Goal: Navigation & Orientation: Find specific page/section

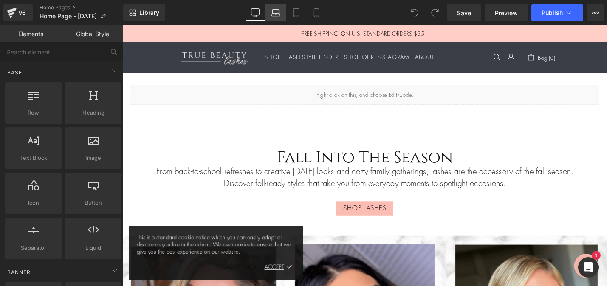
click at [276, 10] on icon at bounding box center [275, 12] width 8 height 8
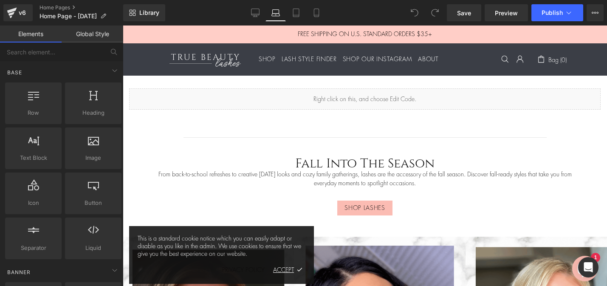
scroll to position [50, 0]
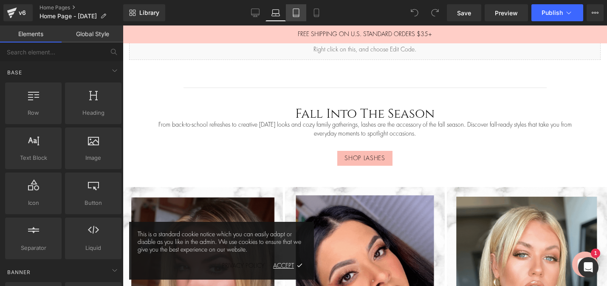
click at [294, 11] on icon at bounding box center [296, 12] width 8 height 8
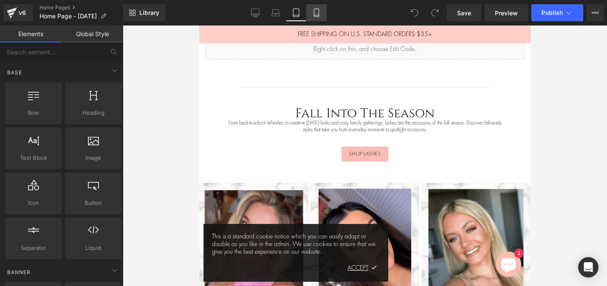
scroll to position [31, 0]
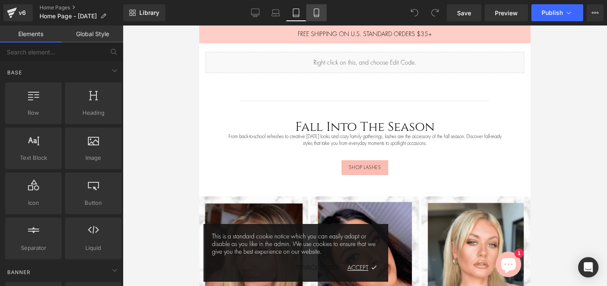
click at [314, 13] on icon at bounding box center [316, 12] width 8 height 8
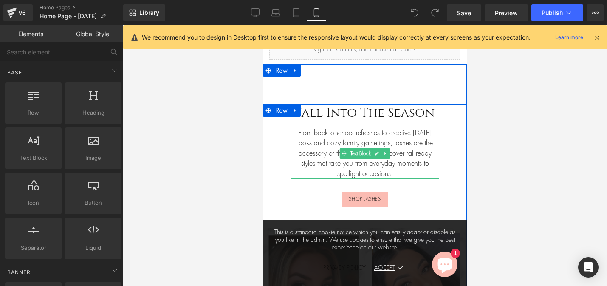
scroll to position [0, 0]
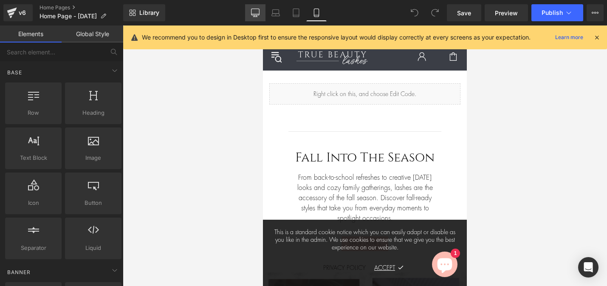
click at [256, 11] on icon at bounding box center [255, 12] width 8 height 8
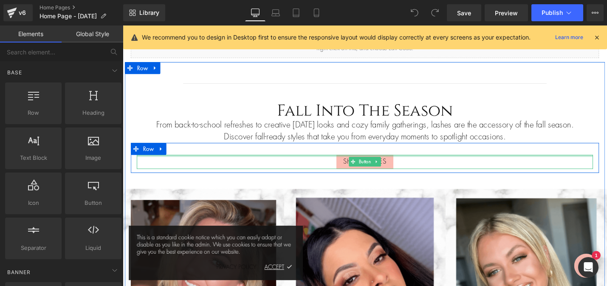
click at [225, 164] on div at bounding box center [380, 164] width 484 height 2
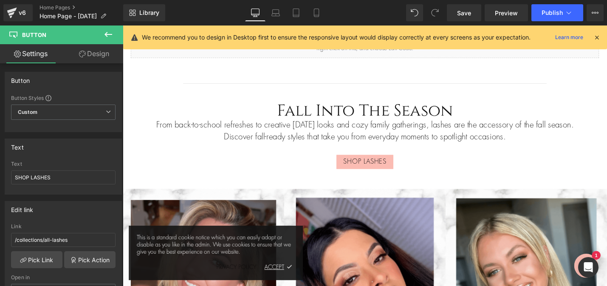
click at [595, 37] on icon at bounding box center [596, 38] width 8 height 8
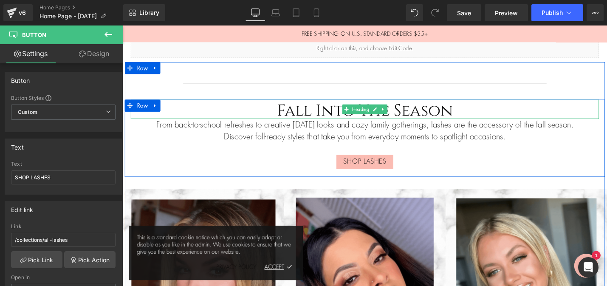
scroll to position [0, 0]
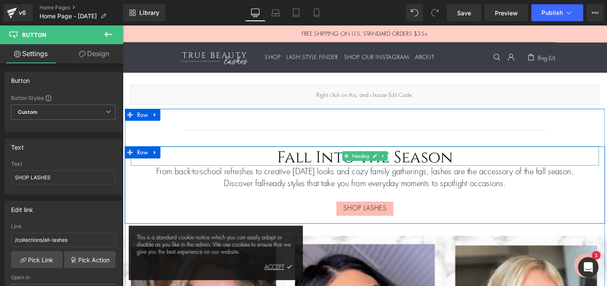
click at [410, 164] on h2 "Fall Into The Season" at bounding box center [379, 164] width 497 height 20
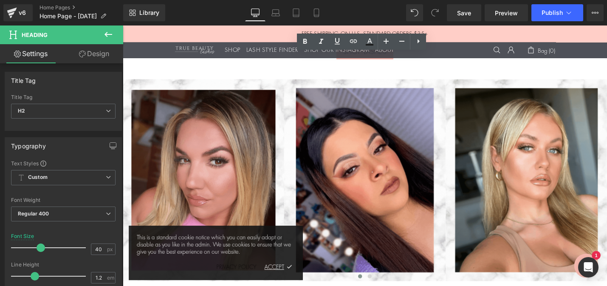
scroll to position [181, 0]
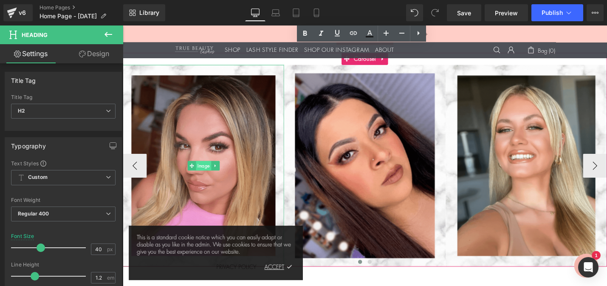
click at [208, 174] on span "Image" at bounding box center [208, 174] width 16 height 10
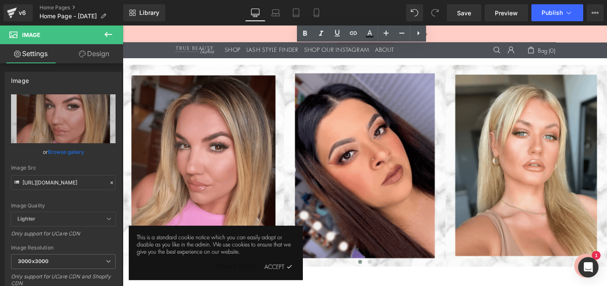
click at [283, 279] on div "ACCEPT" at bounding box center [289, 280] width 32 height 11
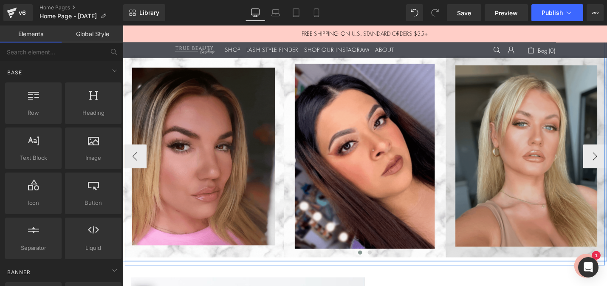
scroll to position [0, 0]
